Goal: Task Accomplishment & Management: Manage account settings

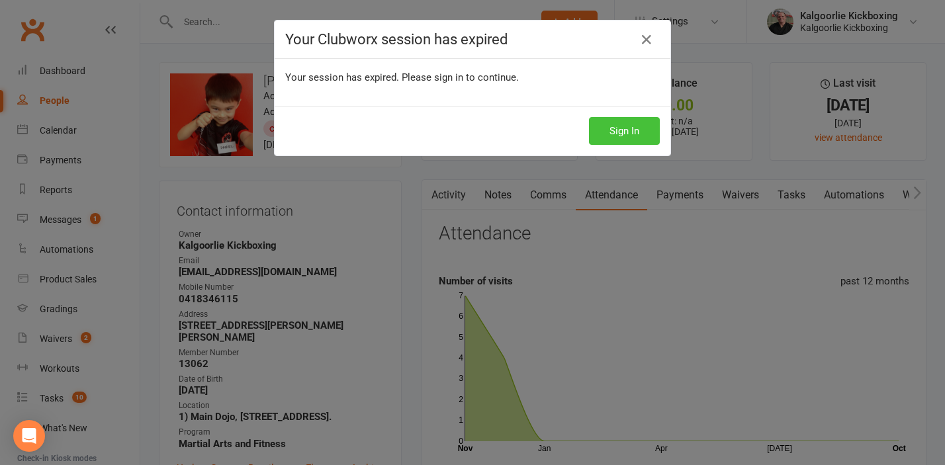
click at [622, 134] on button "Sign In" at bounding box center [624, 131] width 71 height 28
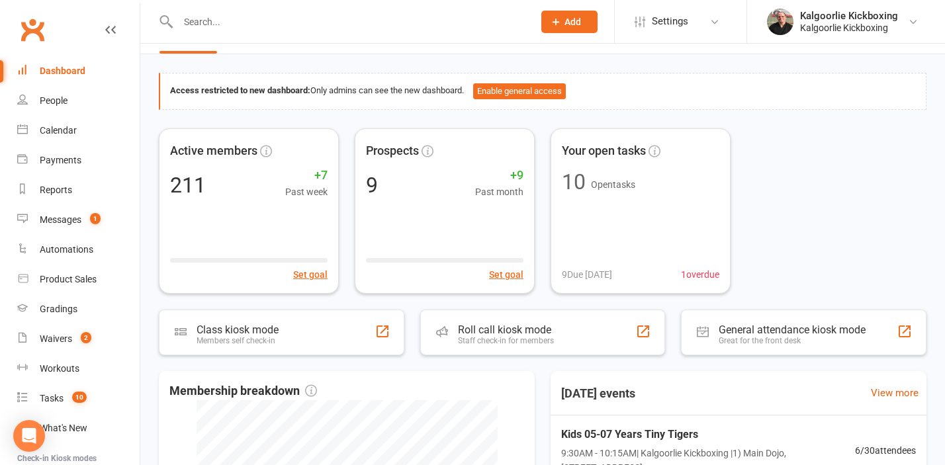
scroll to position [18, 0]
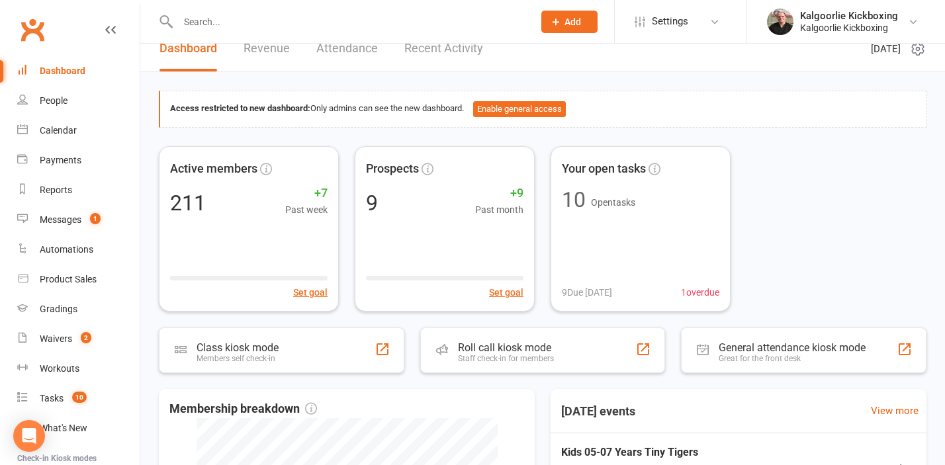
click at [859, 231] on div "Active members 211 +7 Past week Set goal Prospects 9 +9 Past month Set goal You…" at bounding box center [543, 229] width 768 height 166
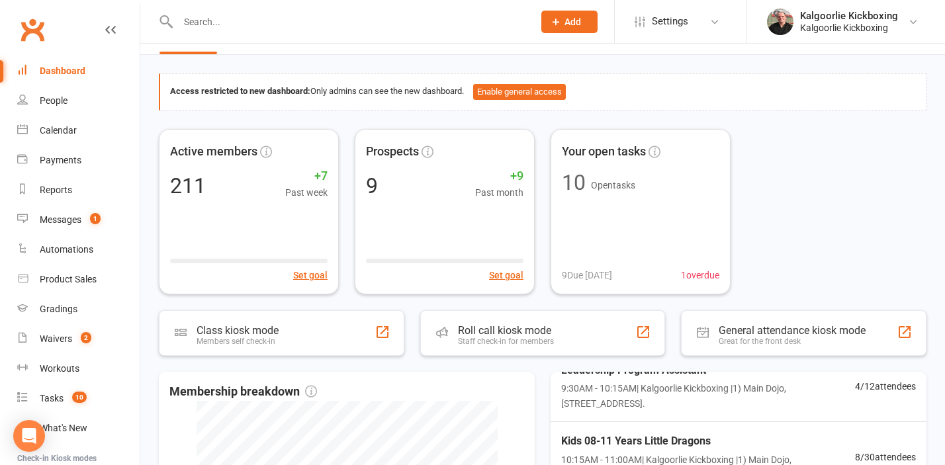
scroll to position [56, 0]
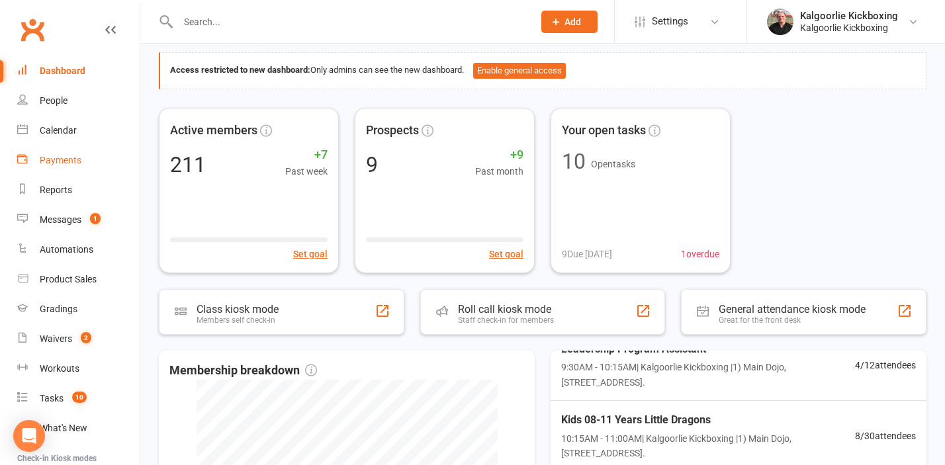
click at [75, 157] on div "Payments" at bounding box center [61, 160] width 42 height 11
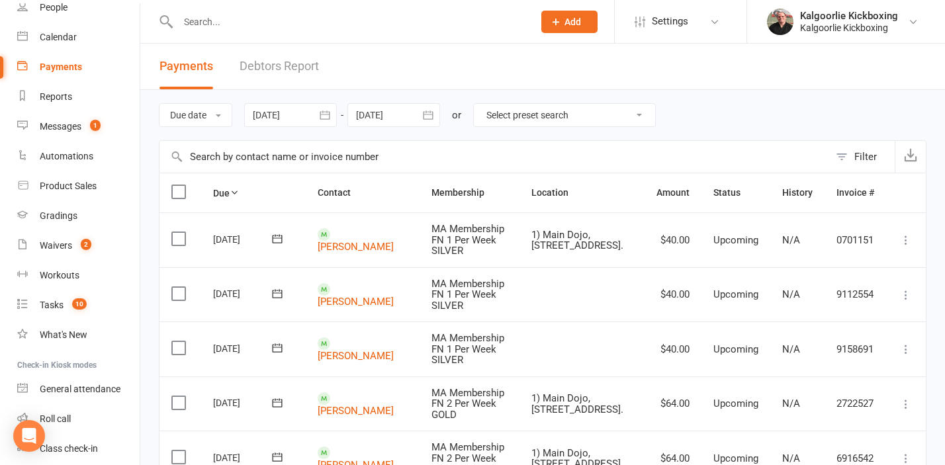
scroll to position [100, 0]
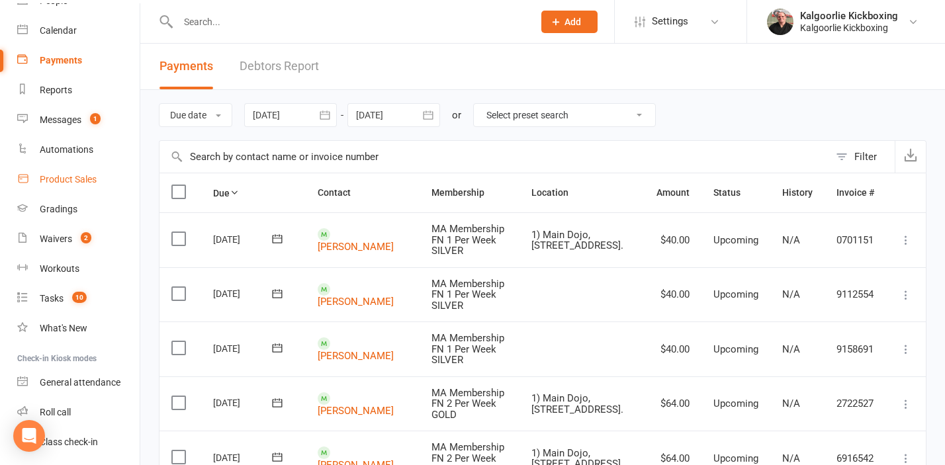
click at [72, 179] on div "Product Sales" at bounding box center [68, 179] width 57 height 11
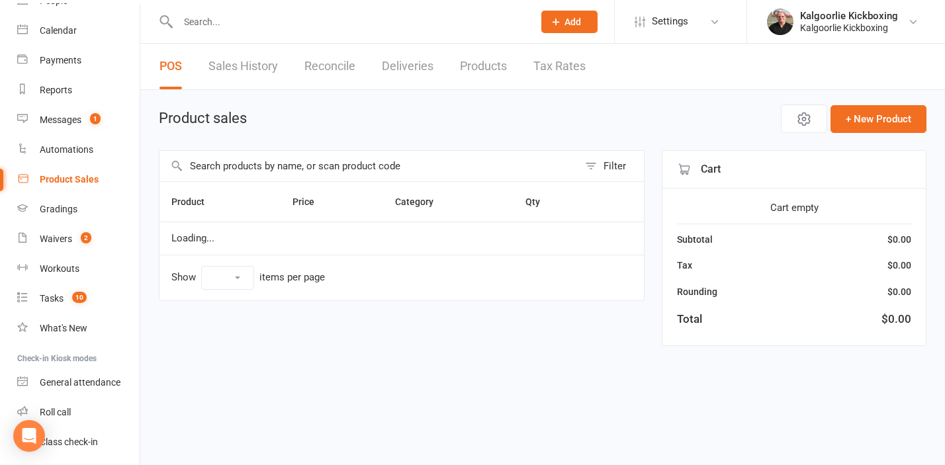
select select "10"
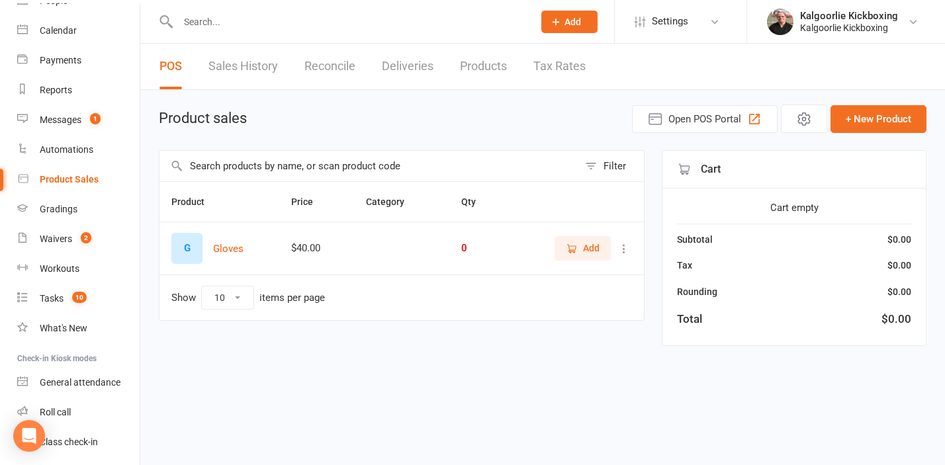
click at [324, 62] on link "Reconcile" at bounding box center [330, 67] width 51 height 46
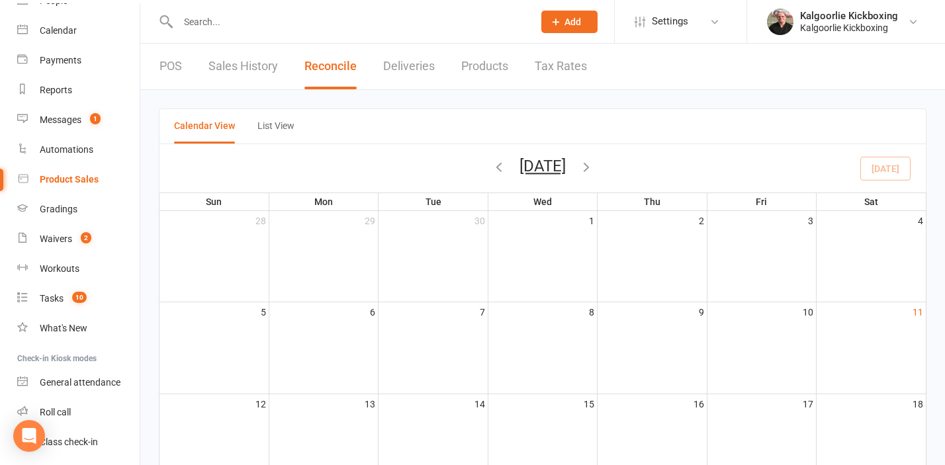
click at [476, 67] on link "Products" at bounding box center [484, 67] width 47 height 46
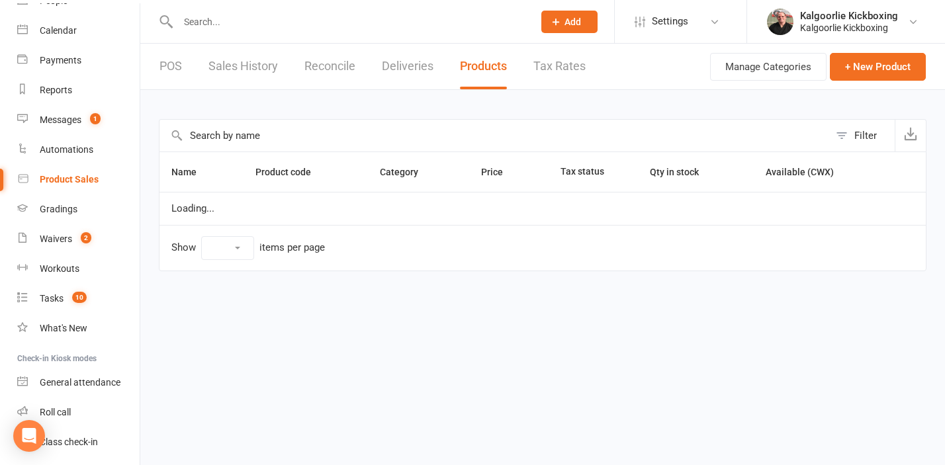
select select "10"
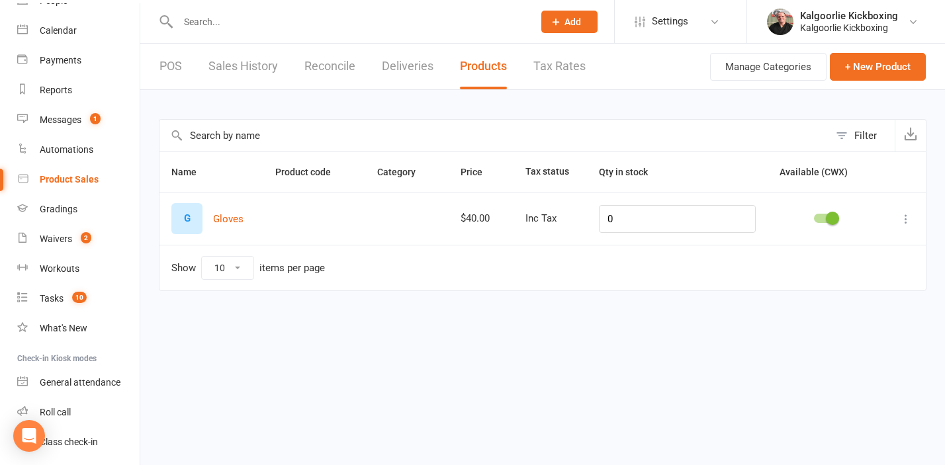
click at [179, 66] on link "POS" at bounding box center [171, 67] width 23 height 46
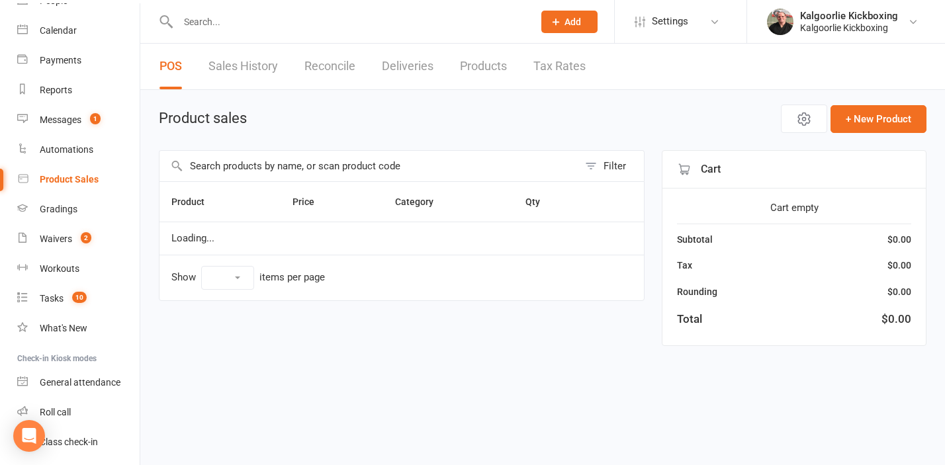
select select "10"
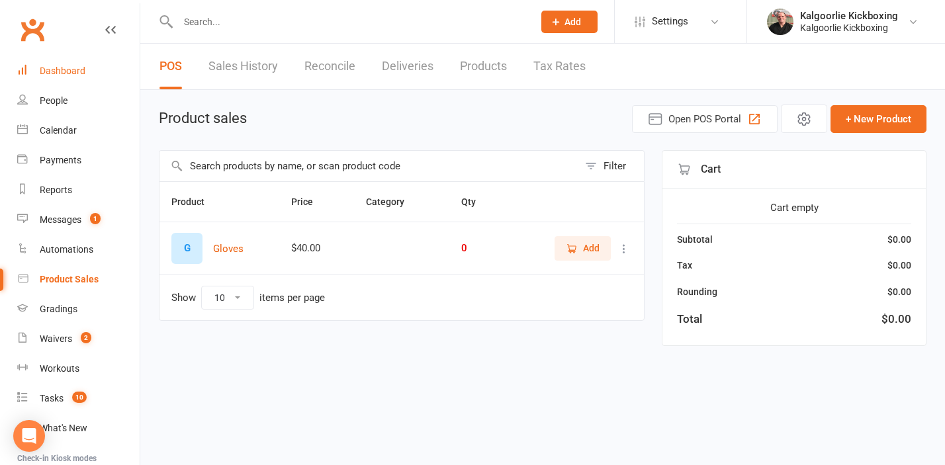
click at [66, 72] on div "Dashboard" at bounding box center [63, 71] width 46 height 11
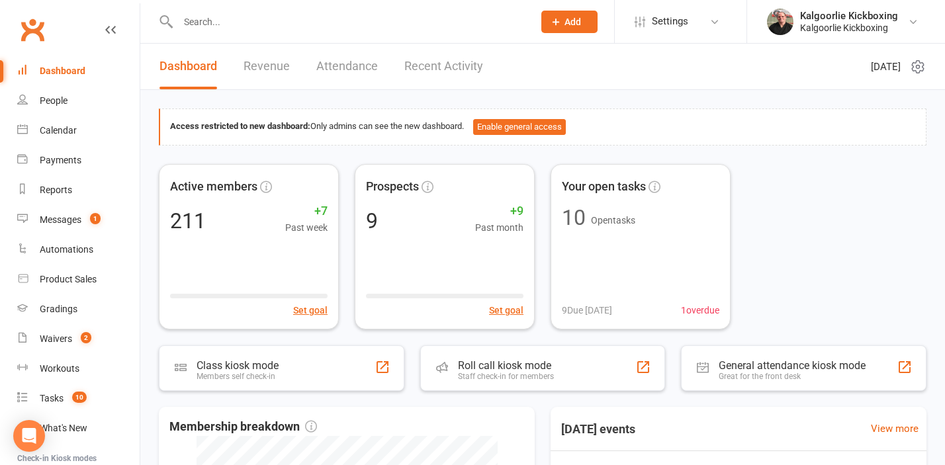
click at [265, 65] on link "Revenue" at bounding box center [267, 67] width 46 height 46
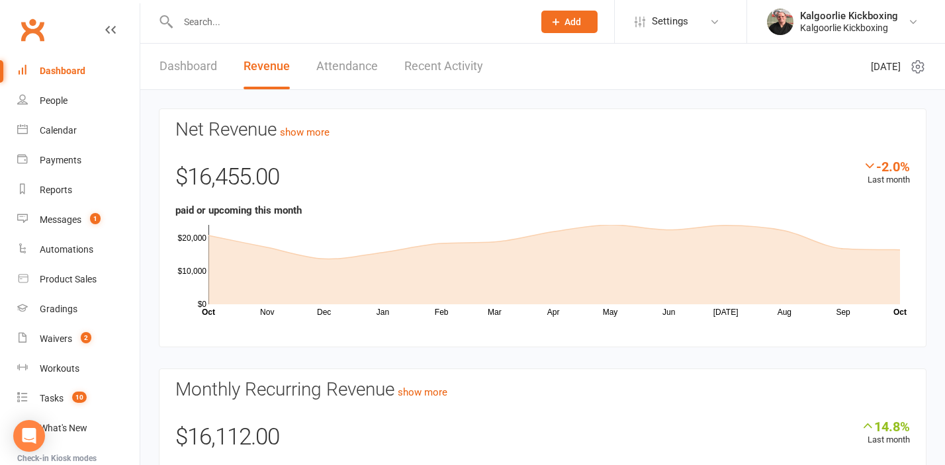
click at [209, 66] on link "Dashboard" at bounding box center [189, 67] width 58 height 46
